Goal: Transaction & Acquisition: Purchase product/service

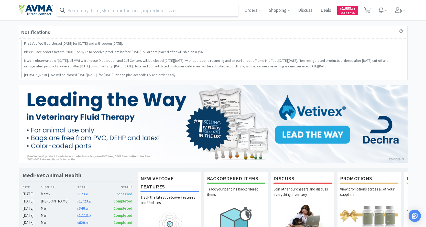
click at [126, 13] on input "text" at bounding box center [147, 10] width 181 height 12
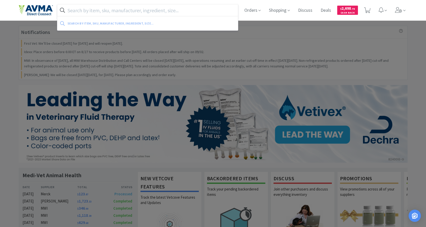
paste input "061031"
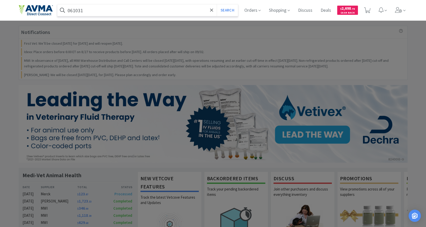
type input "061031"
click at [217, 4] on button "Search" at bounding box center [227, 10] width 21 height 12
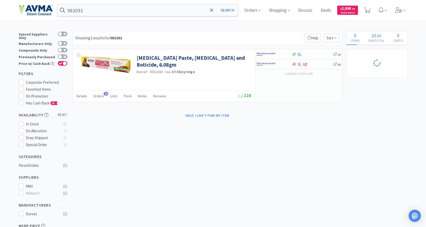
select select "2"
select select "3"
select select "1"
select select "3"
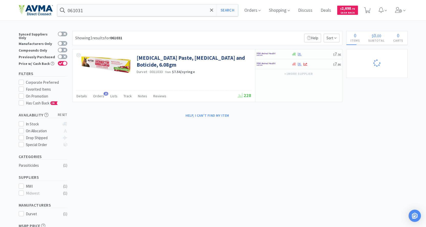
select select "2"
select select "3"
select select "1"
select select "60"
select select "1"
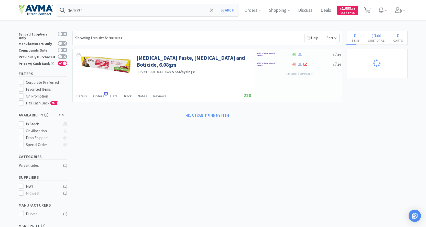
select select "12"
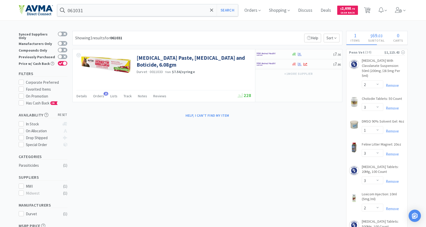
select select "1"
select select "8"
select select "2"
select select "17"
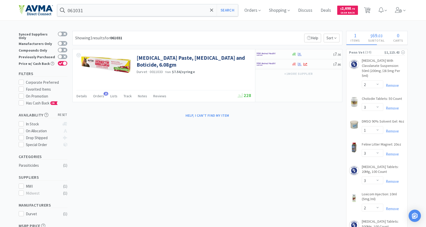
select select "11"
select select "2"
select select "1"
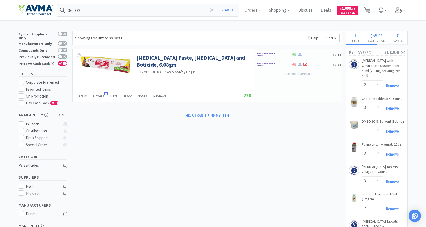
select select "4"
select select "1"
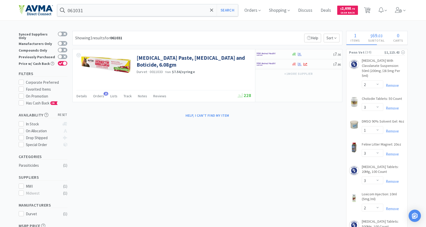
select select "1"
select select "7"
select select "1"
select select "45"
select select "2"
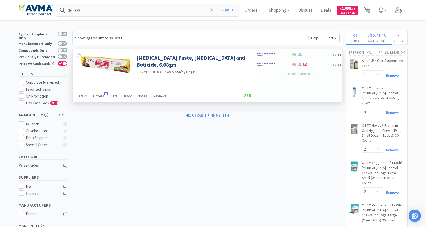
select select "4"
select select "1"
select select "5"
select select "2"
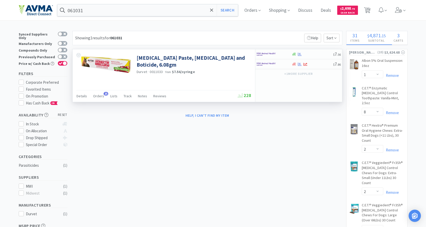
select select "5"
select select "2"
select select "1"
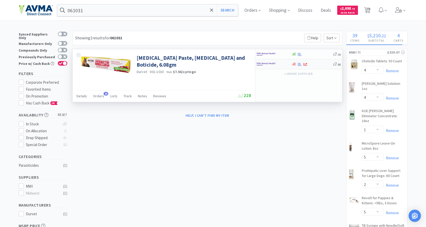
click at [260, 64] on img at bounding box center [265, 64] width 19 height 8
select select "1"
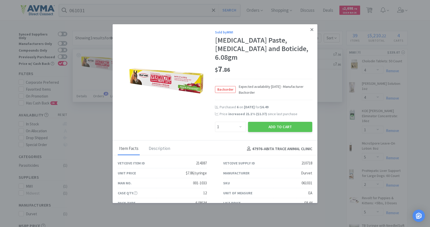
click at [310, 31] on icon at bounding box center [311, 29] width 3 height 5
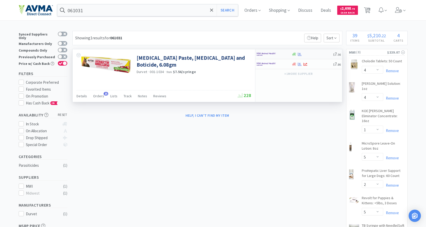
click at [266, 52] on img at bounding box center [265, 54] width 19 height 8
select select "1"
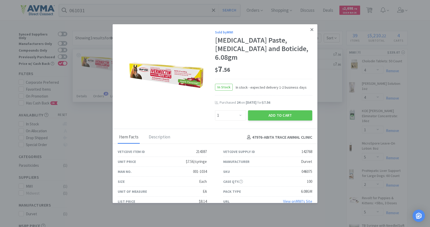
click at [310, 31] on icon at bounding box center [311, 29] width 3 height 5
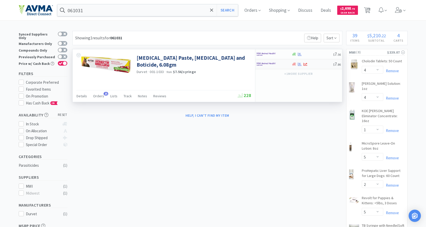
click at [273, 64] on img at bounding box center [265, 64] width 19 height 8
select select "1"
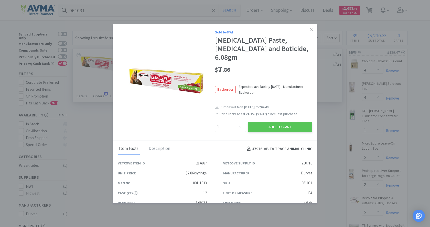
click at [309, 31] on link at bounding box center [311, 29] width 9 height 11
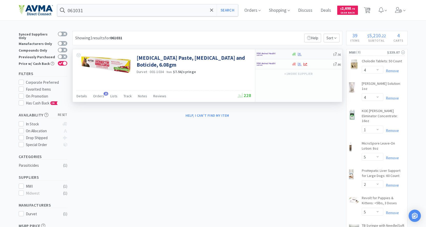
click at [271, 53] on img at bounding box center [265, 54] width 19 height 8
select select "1"
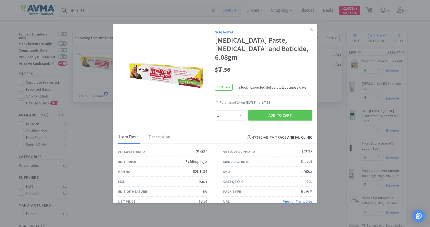
click at [310, 29] on icon at bounding box center [311, 29] width 3 height 5
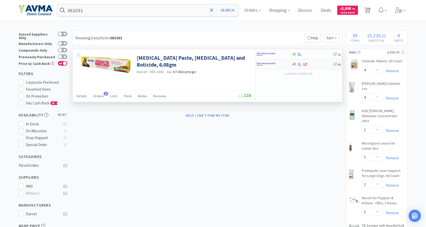
click at [272, 63] on img at bounding box center [265, 64] width 19 height 8
select select "1"
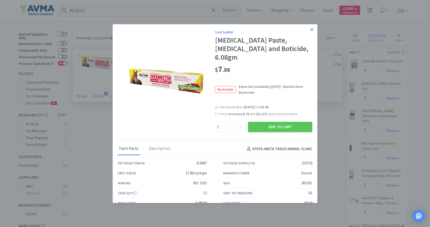
click at [307, 31] on link at bounding box center [311, 29] width 9 height 11
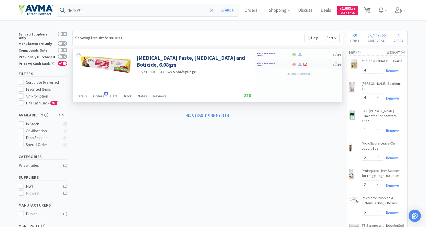
click at [264, 65] on img at bounding box center [265, 64] width 19 height 8
select select "1"
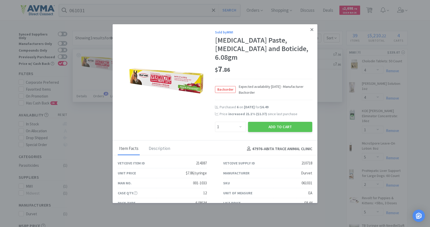
click at [310, 29] on icon at bounding box center [311, 29] width 3 height 5
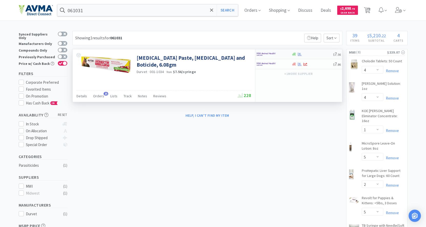
click at [273, 54] on img at bounding box center [265, 54] width 19 height 8
select select "1"
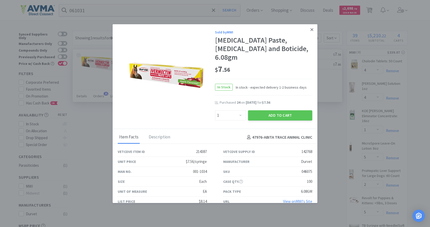
click at [310, 31] on icon at bounding box center [311, 29] width 3 height 3
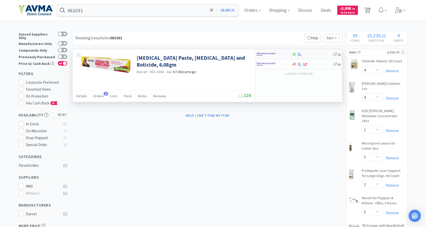
click at [265, 54] on img at bounding box center [265, 54] width 19 height 8
select select "1"
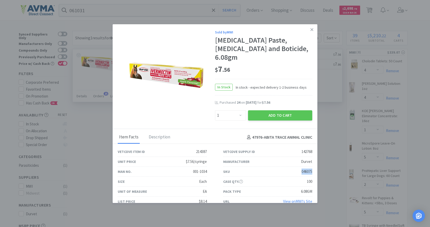
drag, startPoint x: 308, startPoint y: 164, endPoint x: 297, endPoint y: 163, distance: 11.3
click at [297, 167] on div "SKU 046075" at bounding box center [267, 172] width 105 height 10
copy div "046075"
click at [310, 28] on icon at bounding box center [311, 29] width 3 height 5
